Goal: Transaction & Acquisition: Purchase product/service

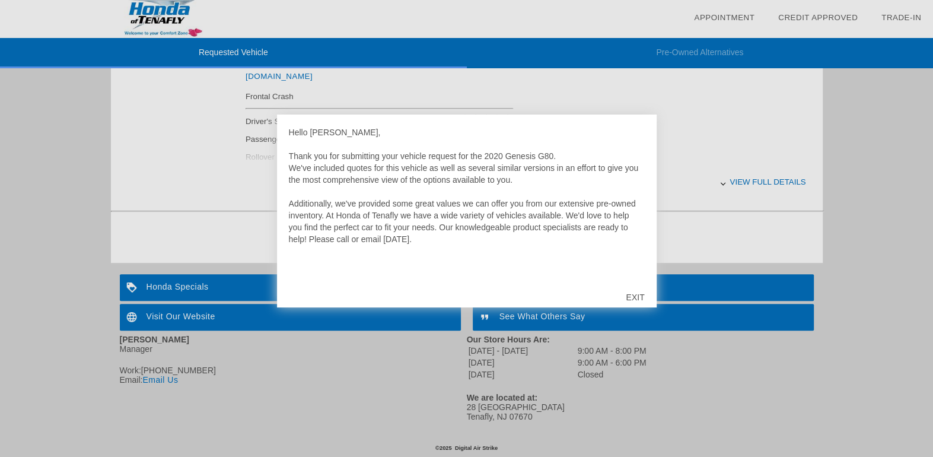
scroll to position [531, 0]
click at [635, 295] on div "EXIT" at bounding box center [635, 297] width 42 height 36
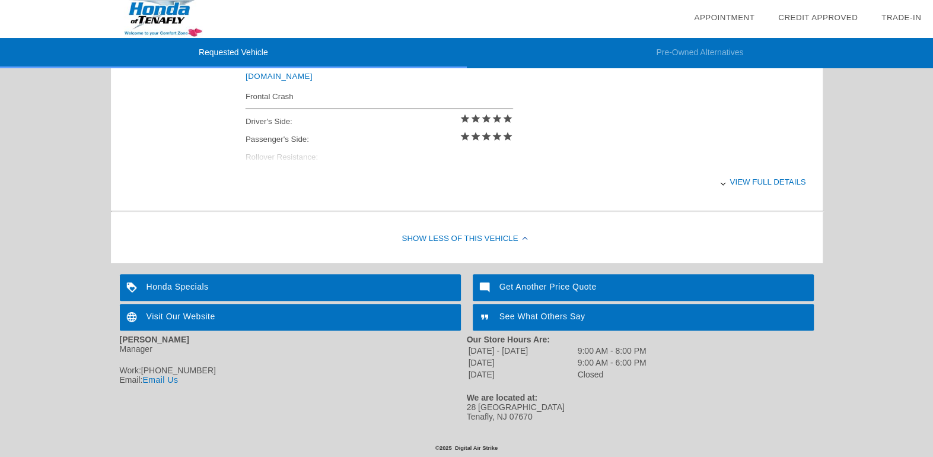
click at [768, 177] on div "View full details" at bounding box center [526, 181] width 561 height 29
click at [768, 177] on div "View less details" at bounding box center [526, 181] width 561 height 29
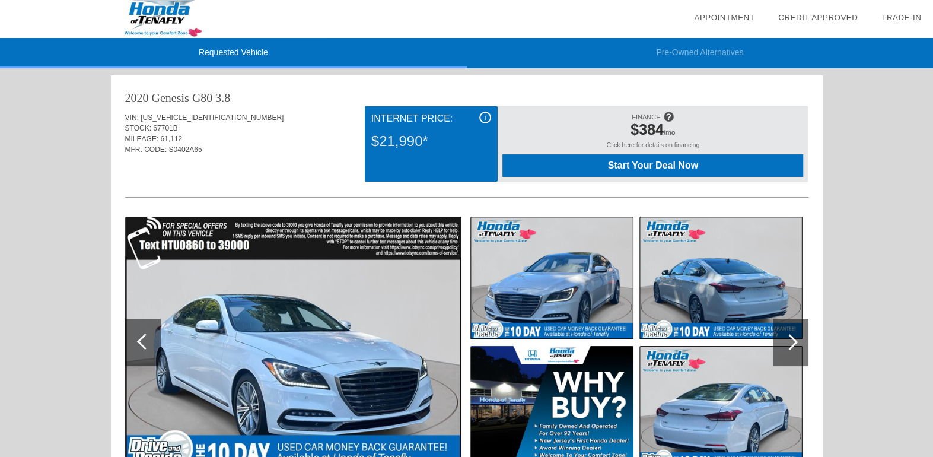
scroll to position [0, 0]
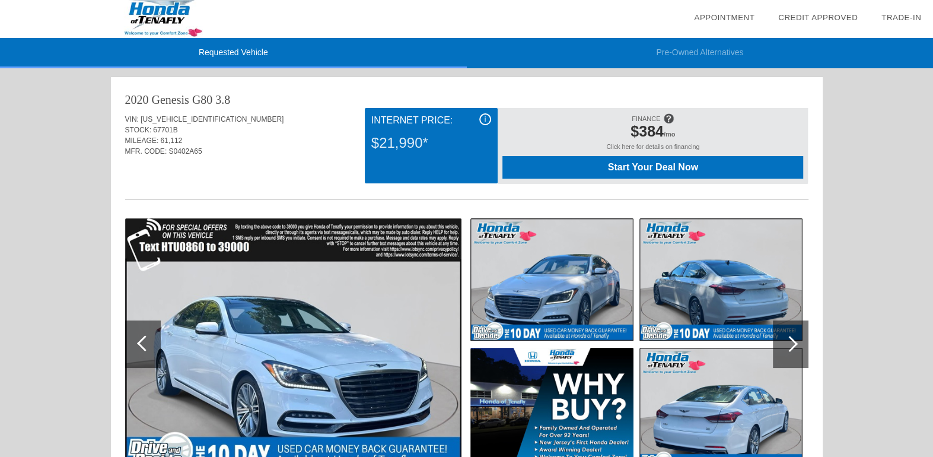
click at [672, 164] on span "Start Your Deal Now" at bounding box center [652, 167] width 271 height 11
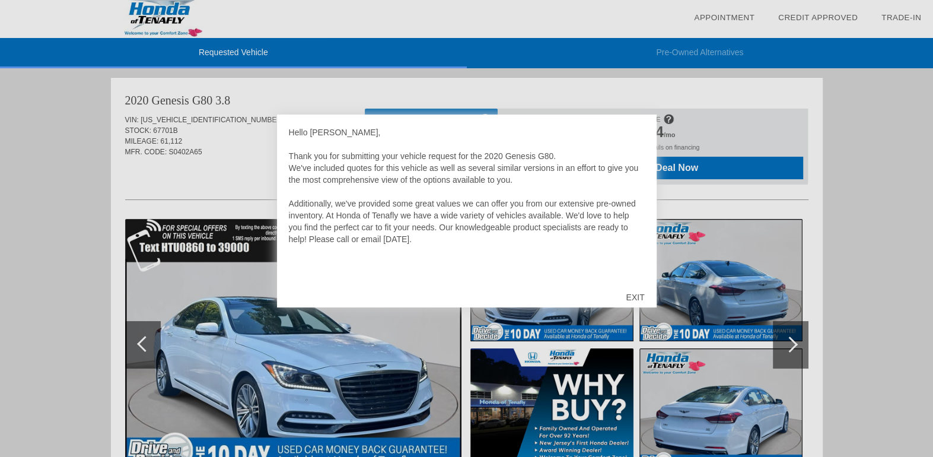
click at [632, 294] on div "EXIT" at bounding box center [635, 297] width 42 height 36
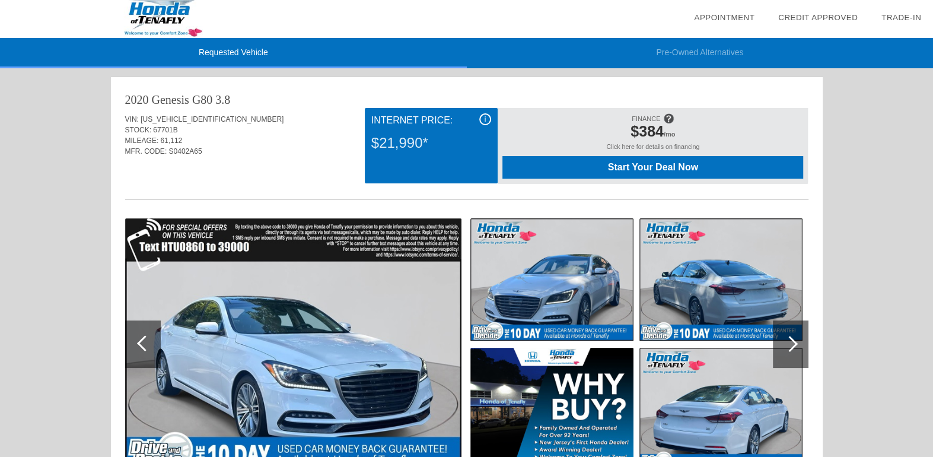
click at [485, 118] on span "i" at bounding box center [486, 119] width 2 height 8
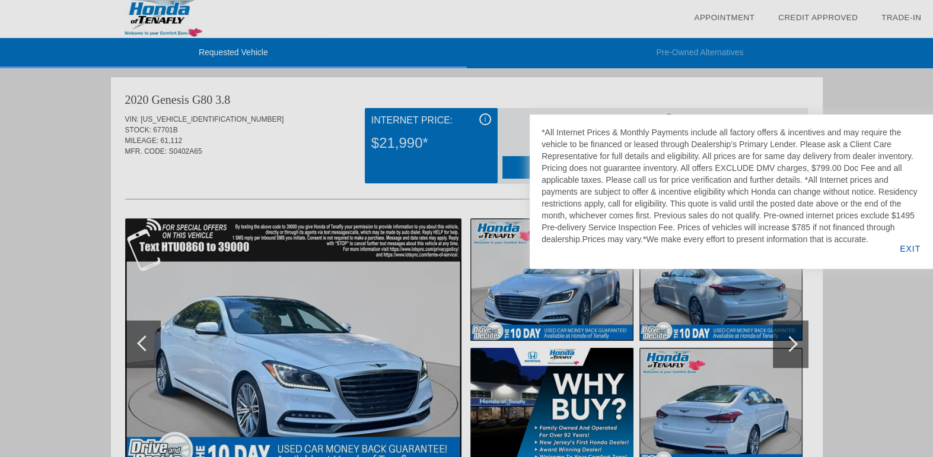
click at [911, 247] on div "EXIT" at bounding box center [910, 248] width 46 height 40
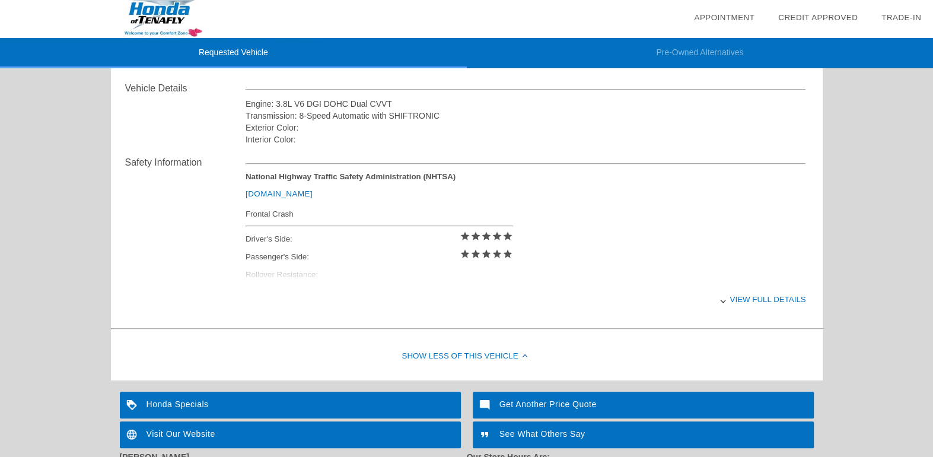
scroll to position [412, 0]
